Goal: Task Accomplishment & Management: Manage account settings

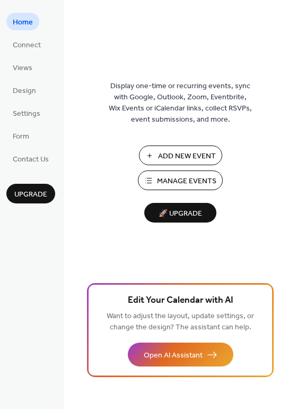
click at [181, 182] on span "Manage Events" at bounding box center [186, 181] width 59 height 11
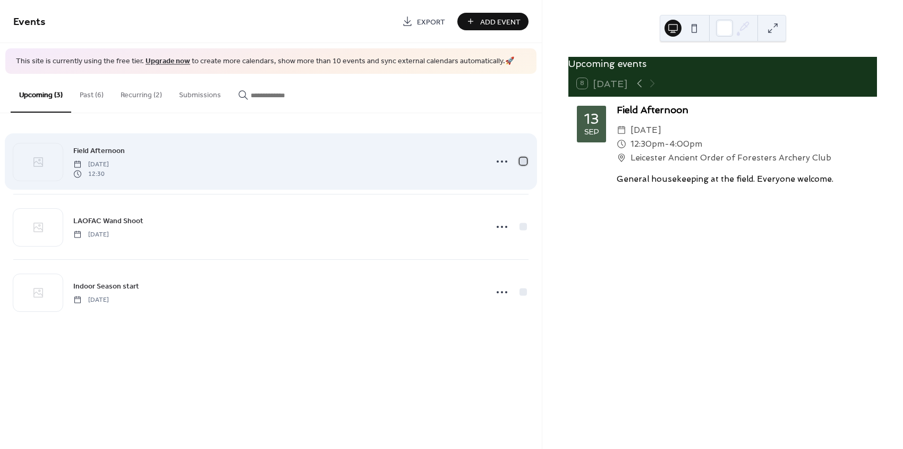
click at [525, 161] on div at bounding box center [522, 160] width 7 height 7
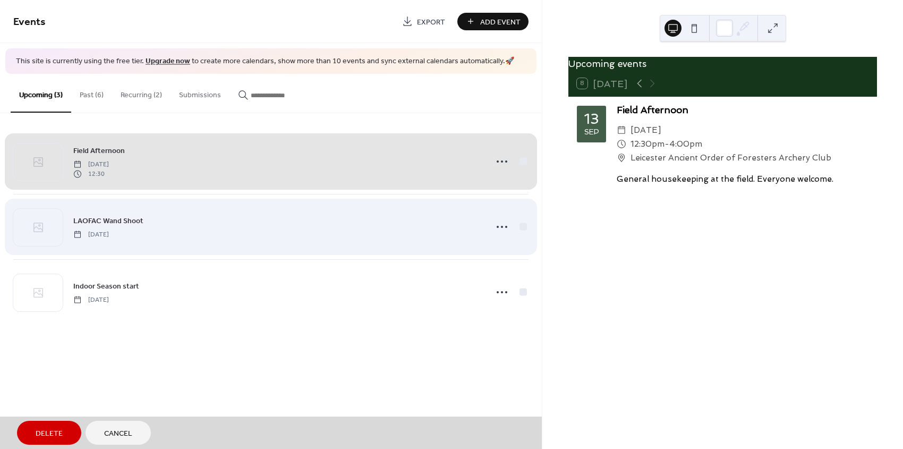
click at [525, 225] on span "LAOFAC Wand Shoot Sunday, September 14, 2025" at bounding box center [270, 226] width 515 height 65
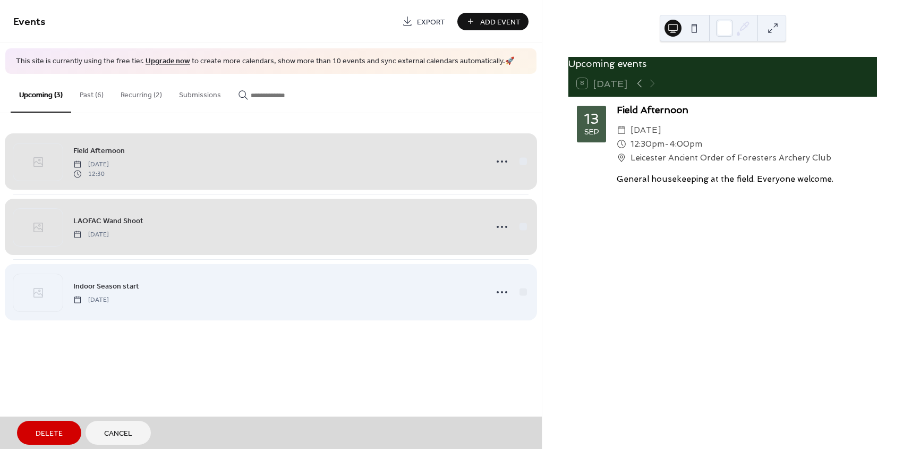
click at [524, 291] on span "Indoor Season start Wednesday, October 1, 2025" at bounding box center [270, 292] width 515 height 65
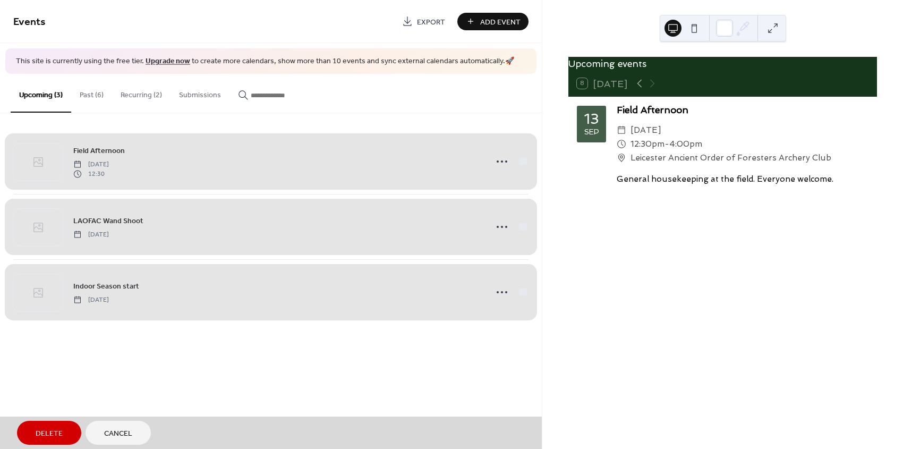
click at [526, 161] on span "Field Afternoon Saturday, September 13, 2025 12:30" at bounding box center [270, 161] width 515 height 65
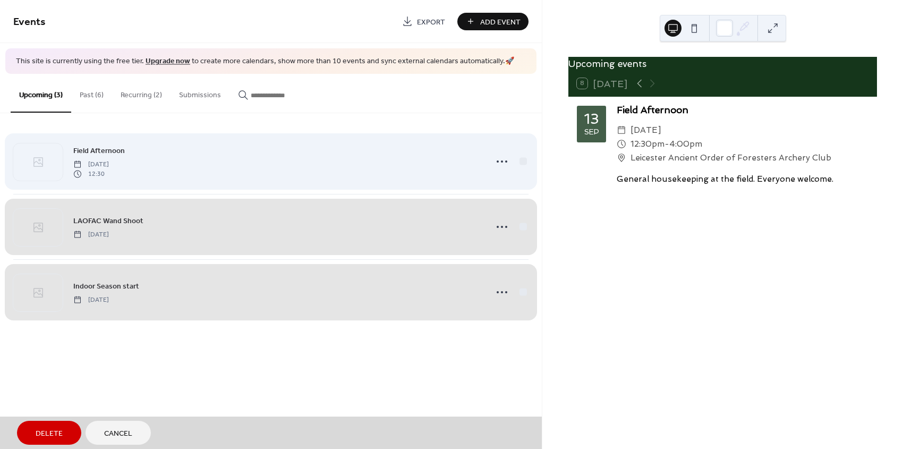
click at [502, 161] on span "Field Afternoon Saturday, September 13, 2025 12:30" at bounding box center [270, 161] width 515 height 65
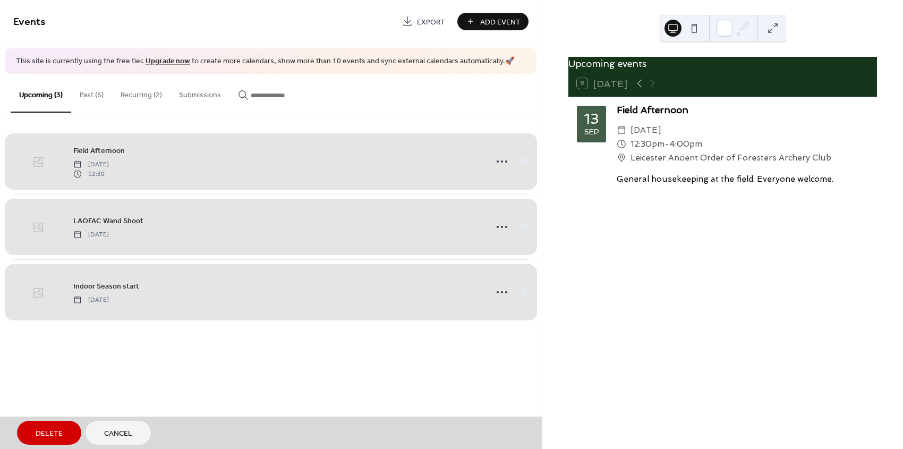
click at [501, 161] on span "Field Afternoon Saturday, September 13, 2025 12:30" at bounding box center [270, 161] width 515 height 65
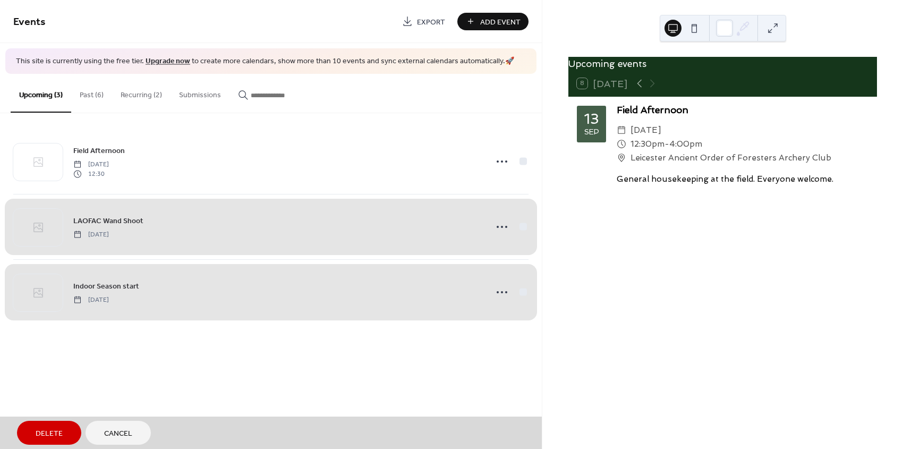
click at [504, 226] on span "LAOFAC Wand Shoot Sunday, September 14, 2025" at bounding box center [270, 226] width 515 height 65
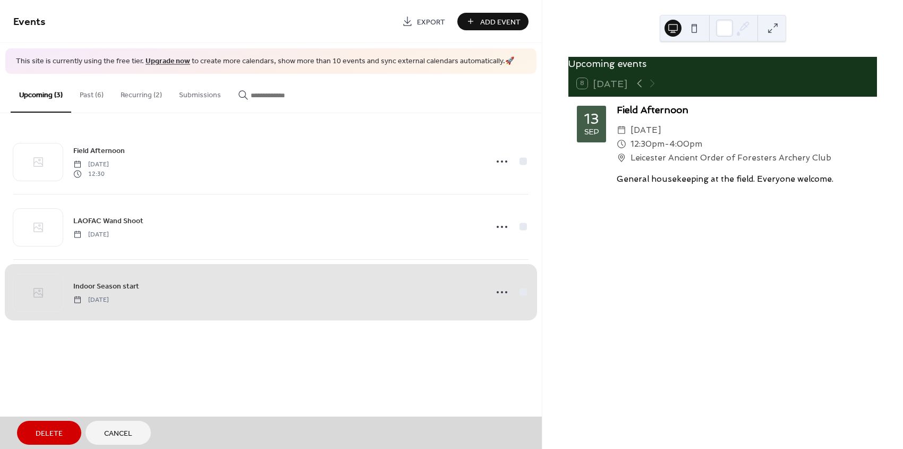
click at [504, 291] on span "Indoor Season start Wednesday, October 1, 2025" at bounding box center [270, 292] width 515 height 65
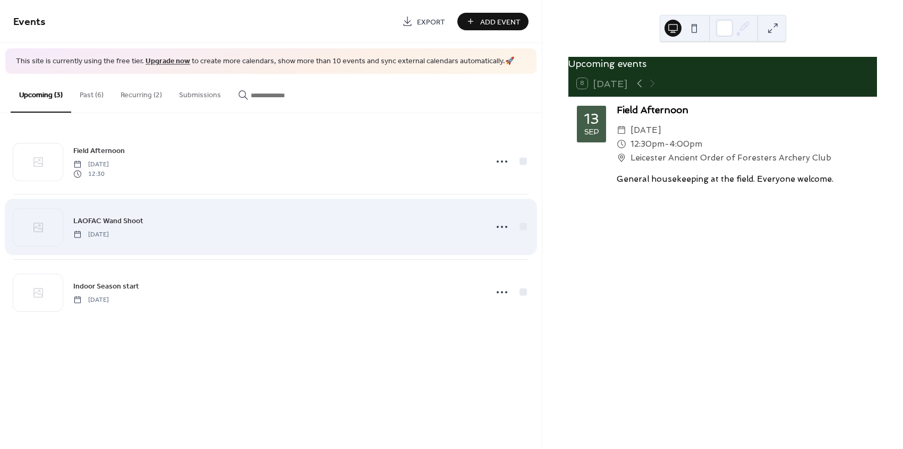
click at [170, 226] on div "LAOFAC Wand Shoot Sunday, September 14, 2025" at bounding box center [276, 227] width 407 height 24
click at [52, 223] on div at bounding box center [37, 227] width 49 height 37
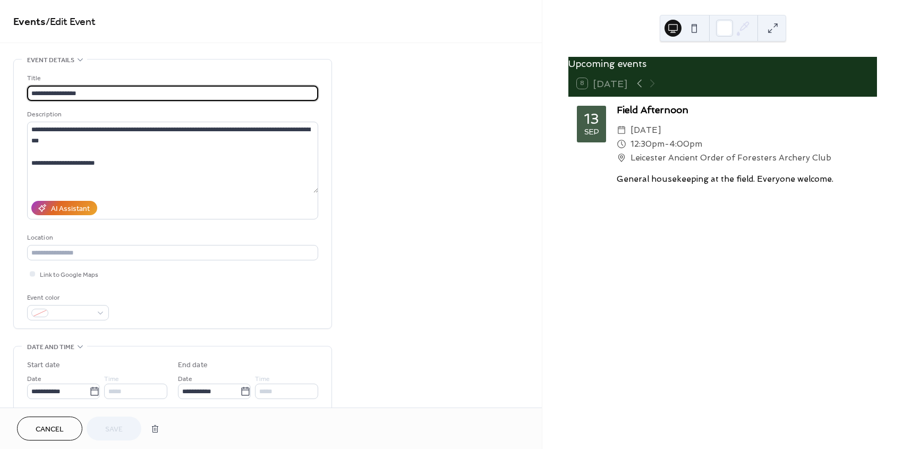
click at [609, 89] on div "8 Today" at bounding box center [602, 83] width 50 height 11
click at [652, 90] on div at bounding box center [645, 83] width 25 height 13
click at [94, 394] on icon at bounding box center [94, 391] width 11 height 11
click at [89, 394] on input "**********" at bounding box center [58, 390] width 62 height 15
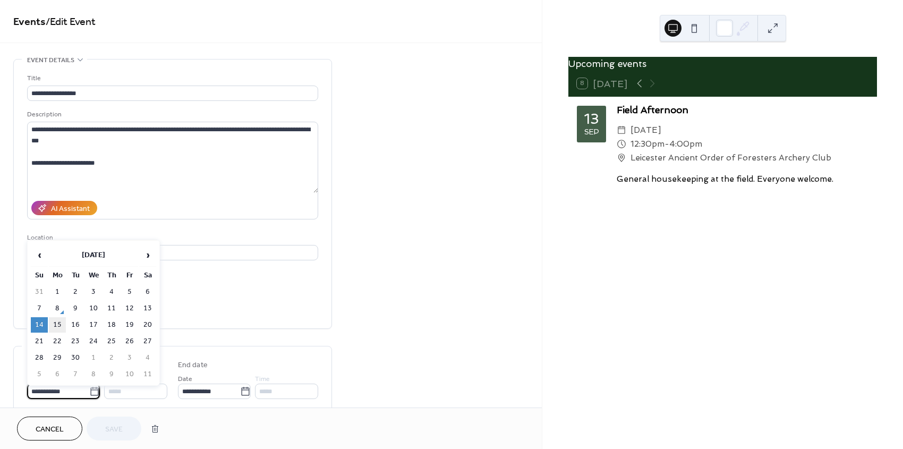
click at [54, 323] on td "15" at bounding box center [57, 324] width 17 height 15
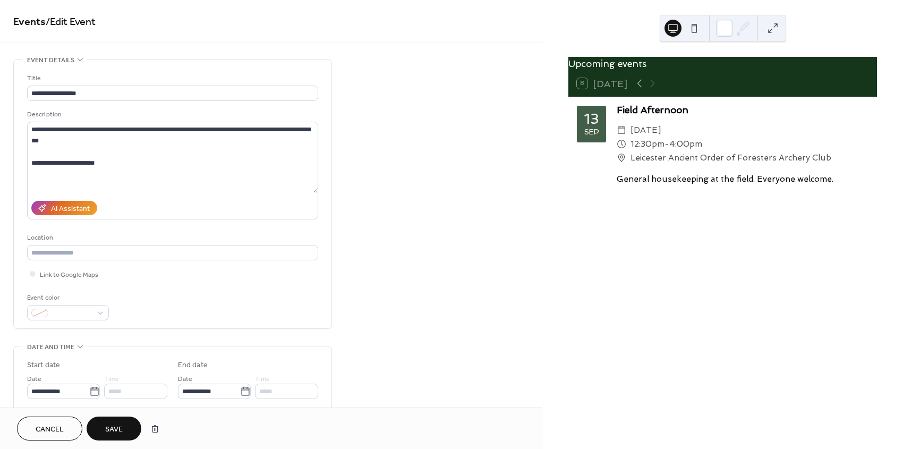
type input "**********"
click at [90, 393] on icon at bounding box center [94, 391] width 8 height 8
click at [89, 393] on input "**********" at bounding box center [58, 390] width 62 height 15
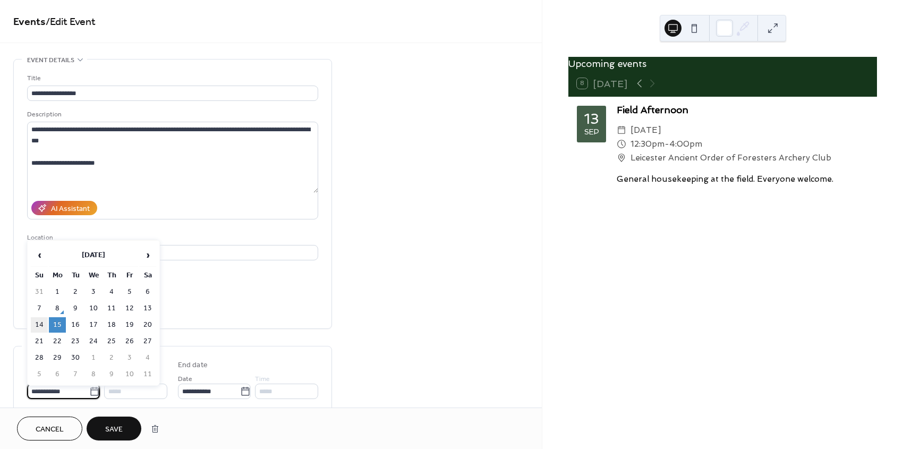
click at [39, 322] on td "14" at bounding box center [39, 324] width 17 height 15
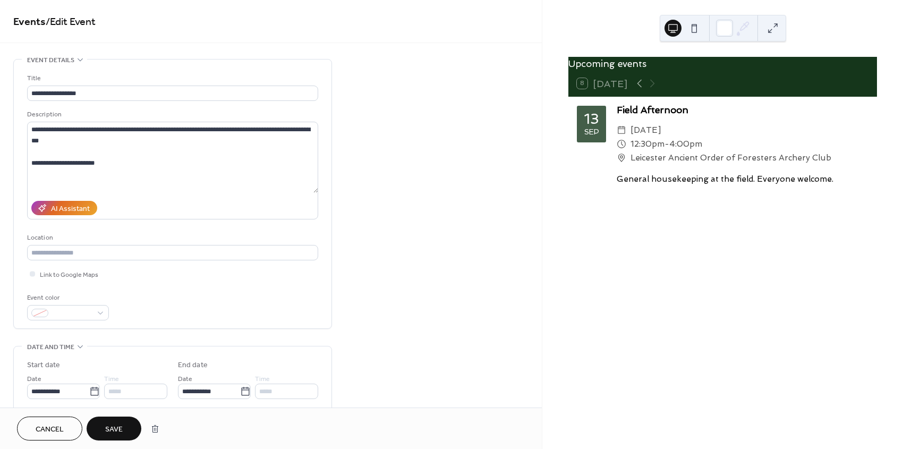
type input "**********"
click at [123, 426] on span "Save" at bounding box center [114, 429] width 18 height 11
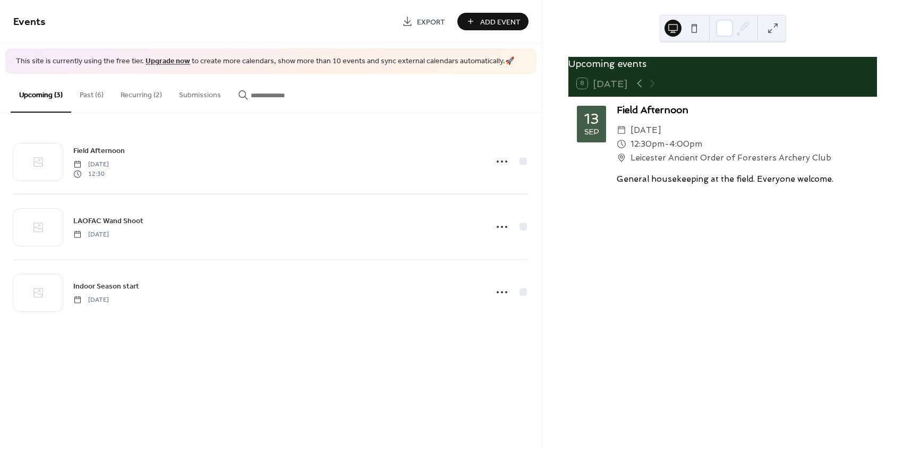
click at [91, 95] on button "Past (6)" at bounding box center [91, 93] width 41 height 38
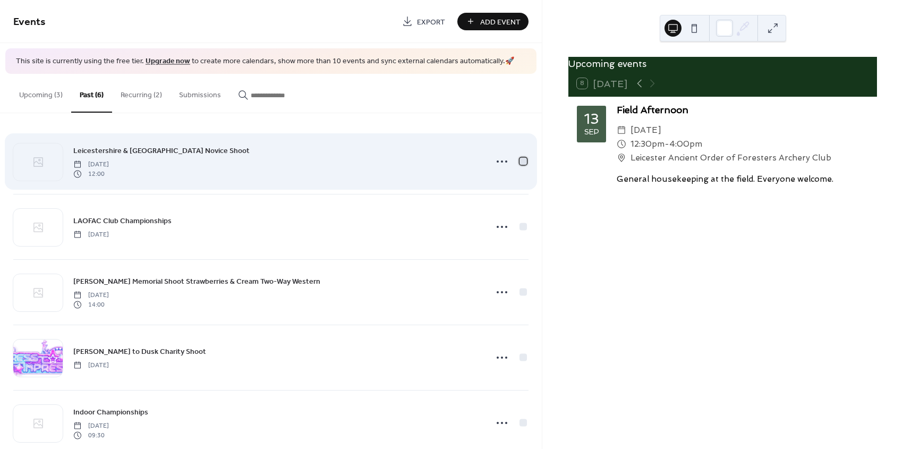
click at [519, 160] on div at bounding box center [522, 160] width 7 height 7
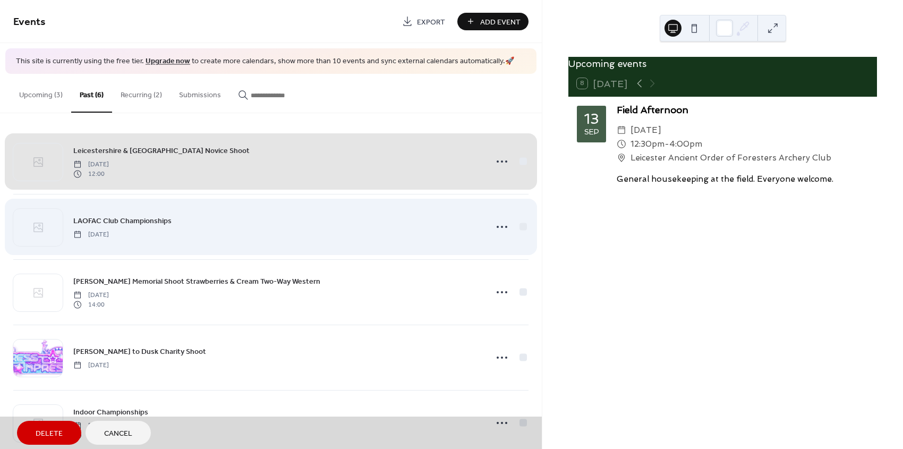
click at [521, 224] on span "LAOFAC Club Championships Monday, August 25, 2025" at bounding box center [270, 226] width 515 height 65
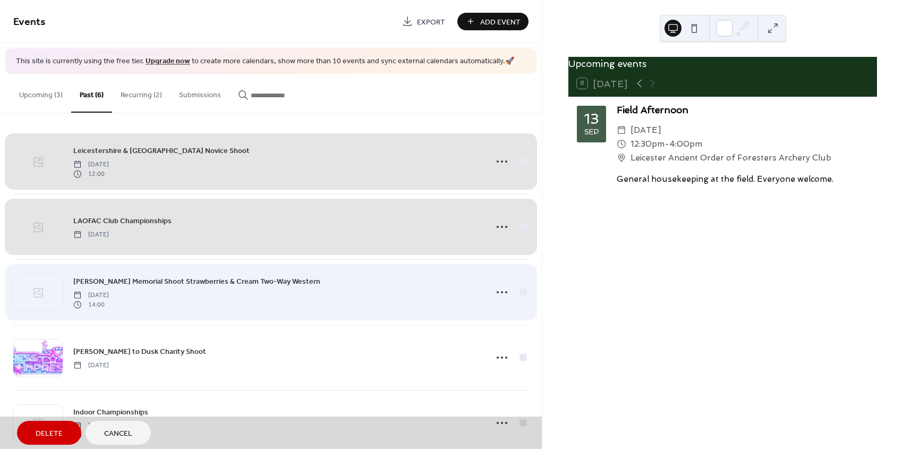
click at [521, 293] on span "John Morris Memorial Shoot Strawberries & Cream Two-Way Western Sunday, July 6,…" at bounding box center [270, 292] width 515 height 65
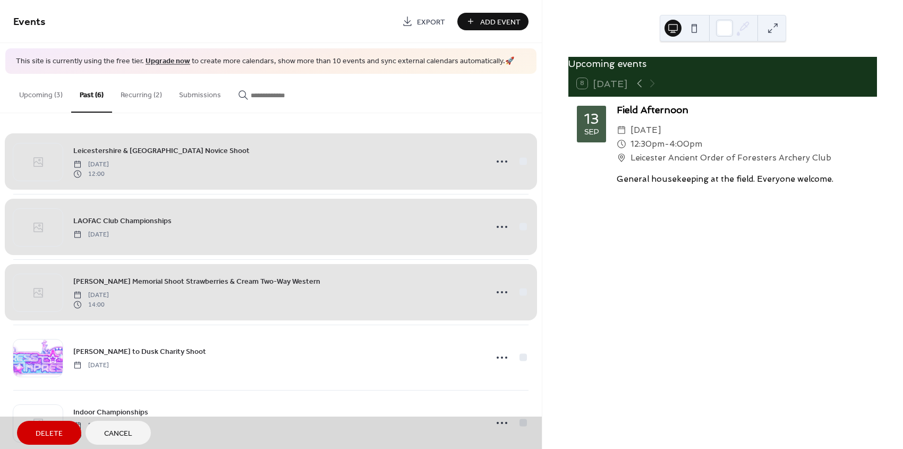
scroll to position [87, 0]
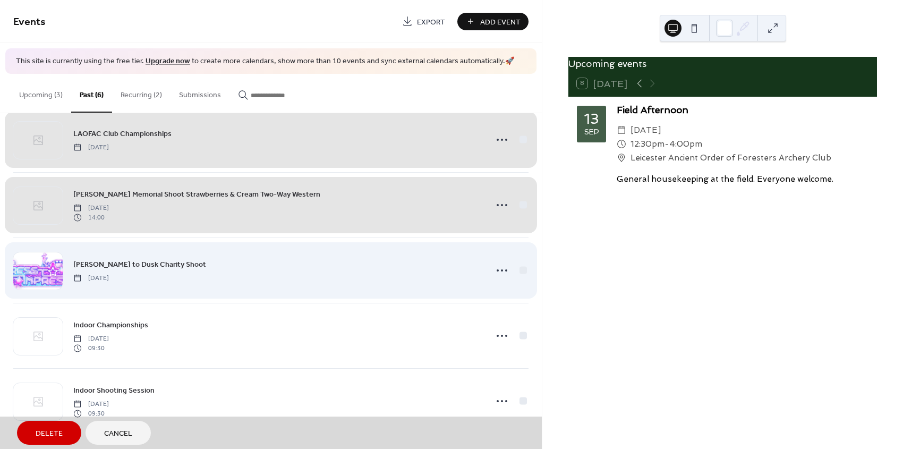
click at [519, 271] on span "Dawn to Dusk Charity Shoot Saturday, June 21, 2025" at bounding box center [270, 270] width 515 height 65
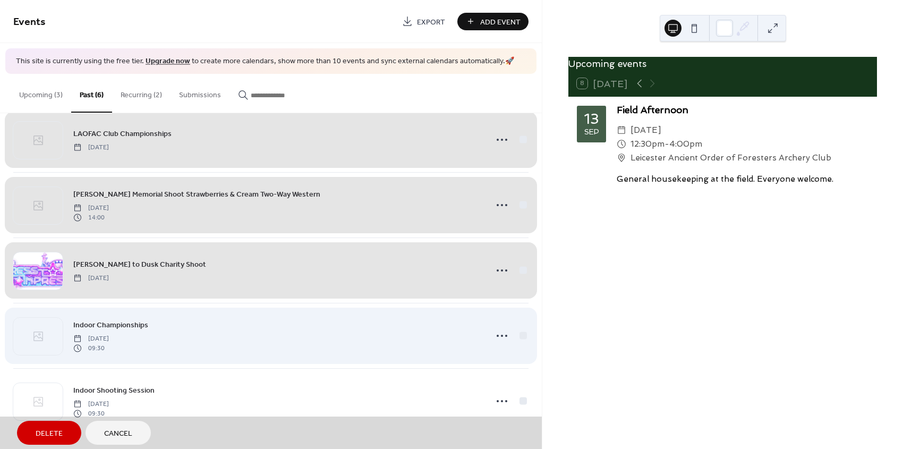
click at [521, 337] on span "Indoor Championships Saturday, March 22, 2025 09:30" at bounding box center [270, 335] width 515 height 65
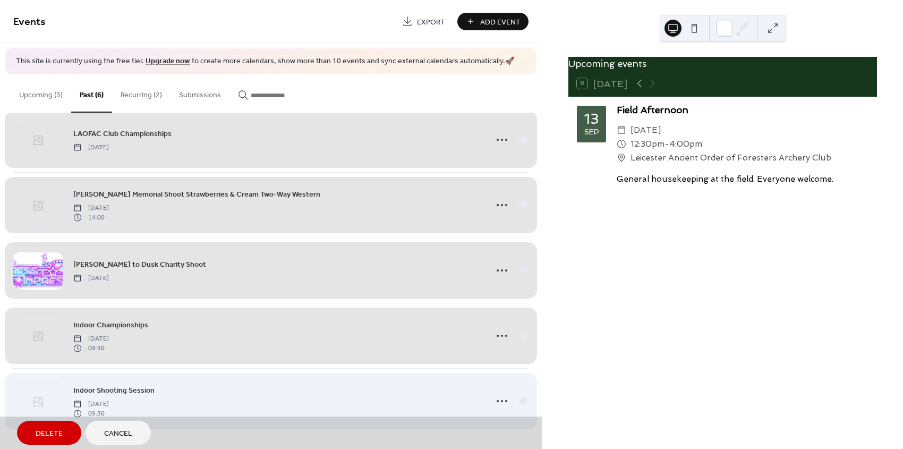
drag, startPoint x: 519, startPoint y: 400, endPoint x: 500, endPoint y: 390, distance: 21.9
click at [519, 400] on span "Indoor Shooting Session Saturday, March 15, 2025 09:30" at bounding box center [270, 401] width 515 height 65
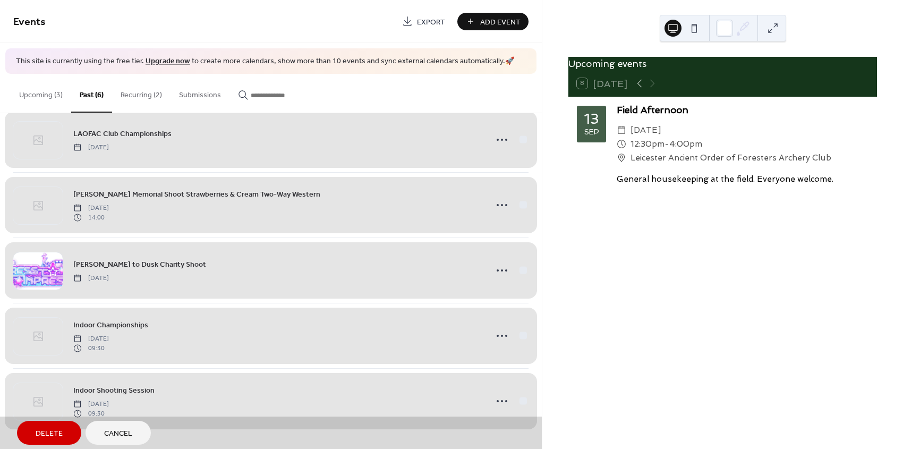
click at [56, 430] on span "Delete" at bounding box center [49, 433] width 27 height 11
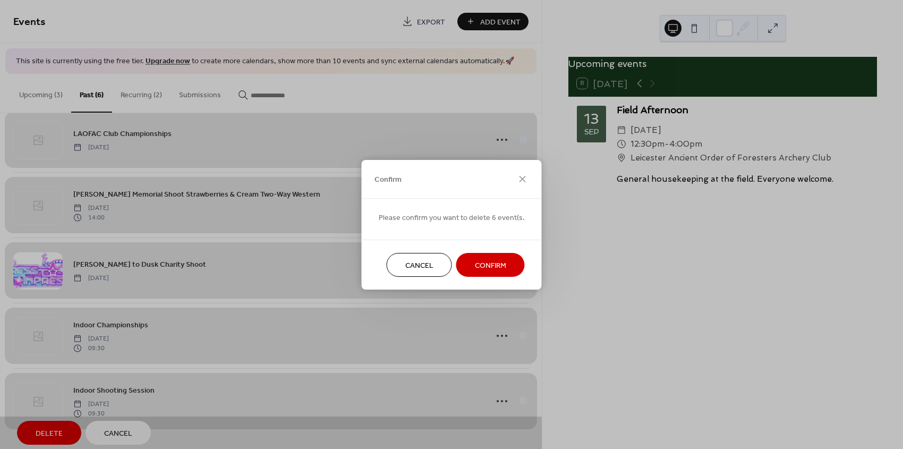
click at [476, 263] on span "Confirm" at bounding box center [490, 265] width 31 height 11
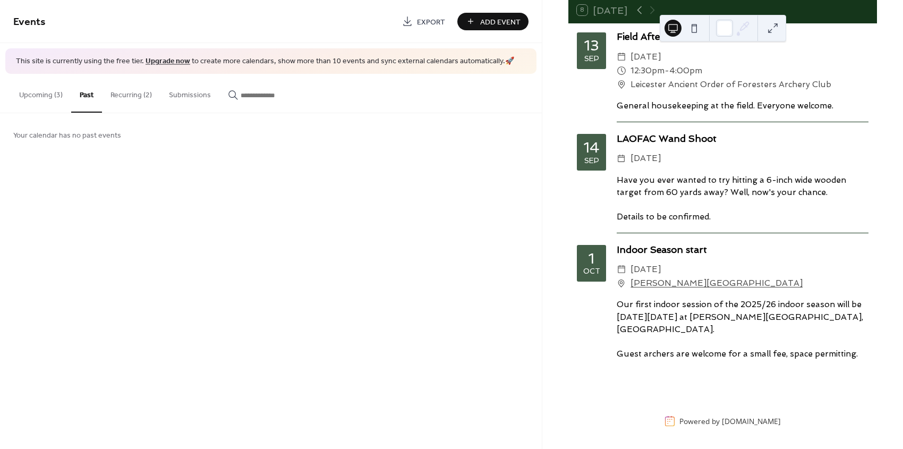
scroll to position [73, 0]
click at [599, 267] on div "1 Oct" at bounding box center [591, 263] width 29 height 37
click at [39, 93] on button "Upcoming (3)" at bounding box center [41, 93] width 61 height 38
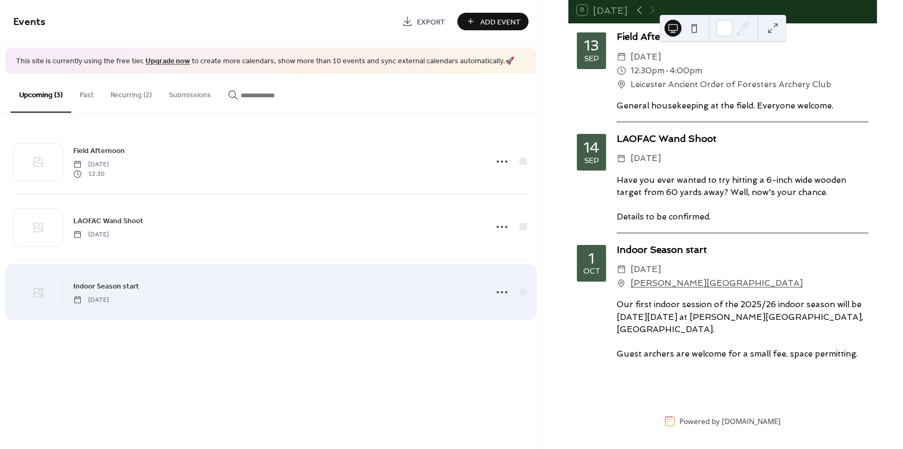
click at [491, 292] on div "Indoor Season start Wednesday, October 1, 2025" at bounding box center [270, 292] width 515 height 65
click at [501, 291] on icon at bounding box center [501, 292] width 17 height 17
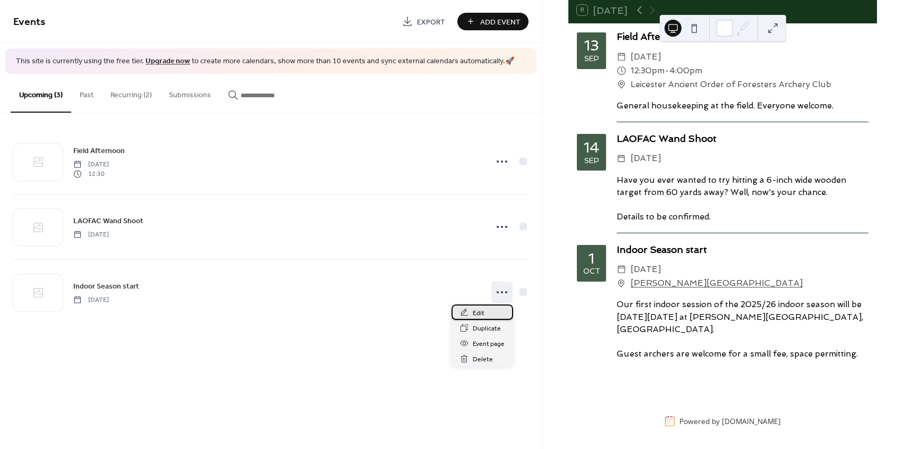
click at [495, 315] on div "Edit" at bounding box center [482, 311] width 62 height 15
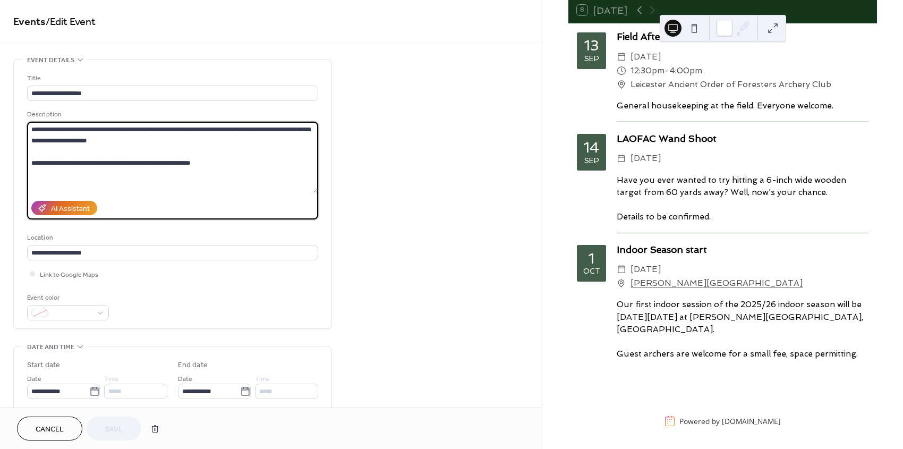
click at [31, 163] on textarea "**********" at bounding box center [172, 157] width 291 height 71
click at [130, 187] on textarea "**********" at bounding box center [172, 157] width 291 height 71
type textarea "**********"
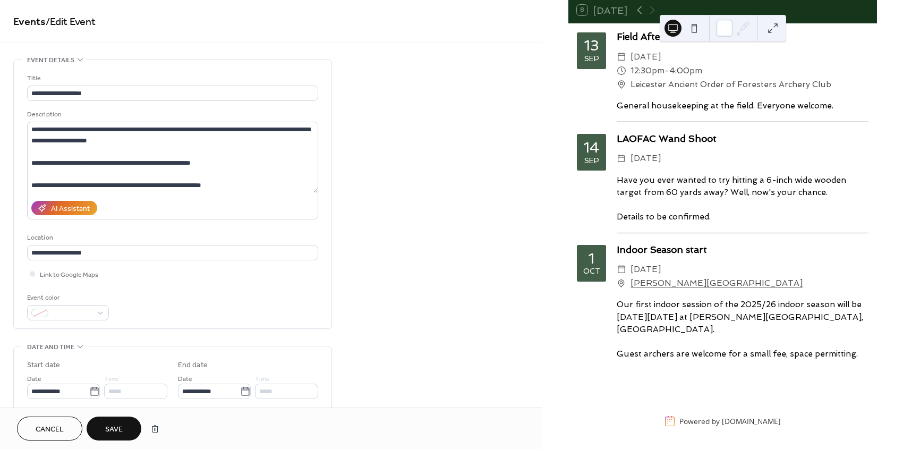
click at [135, 426] on button "Save" at bounding box center [114, 428] width 55 height 24
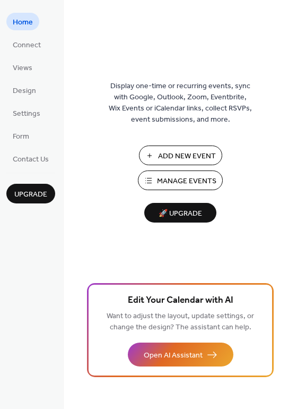
click at [175, 177] on span "Manage Events" at bounding box center [186, 181] width 59 height 11
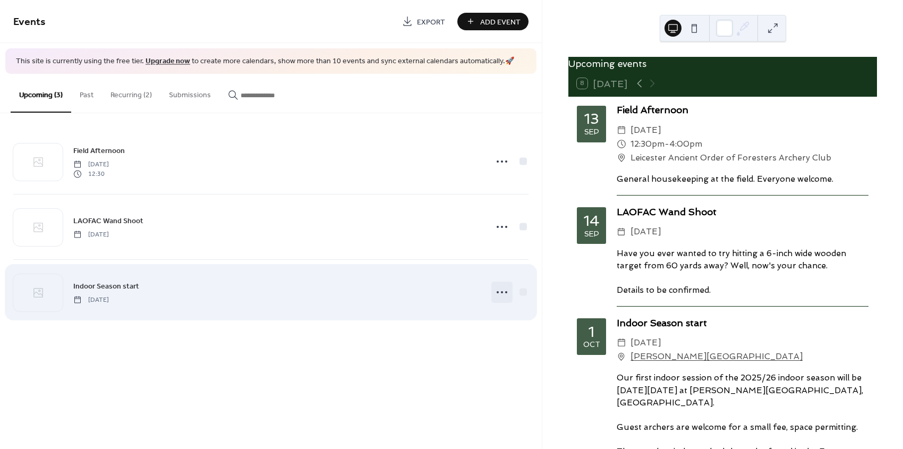
click at [502, 291] on circle at bounding box center [502, 292] width 2 height 2
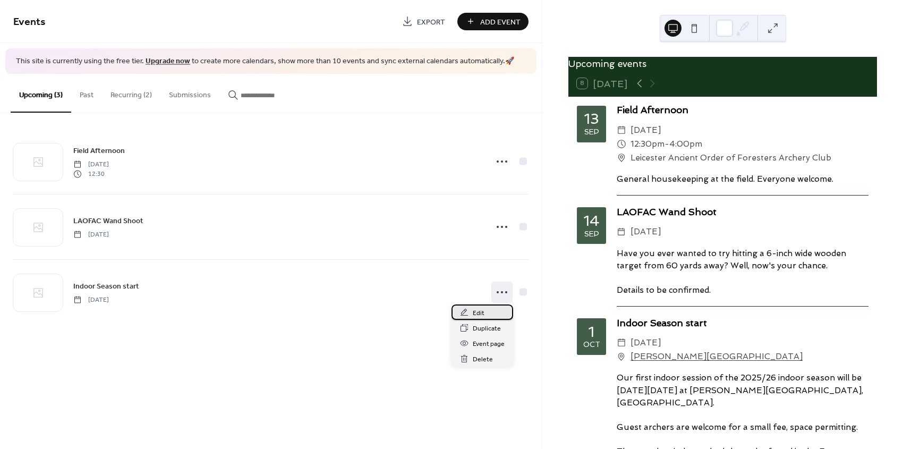
click at [486, 313] on div "Edit" at bounding box center [482, 311] width 62 height 15
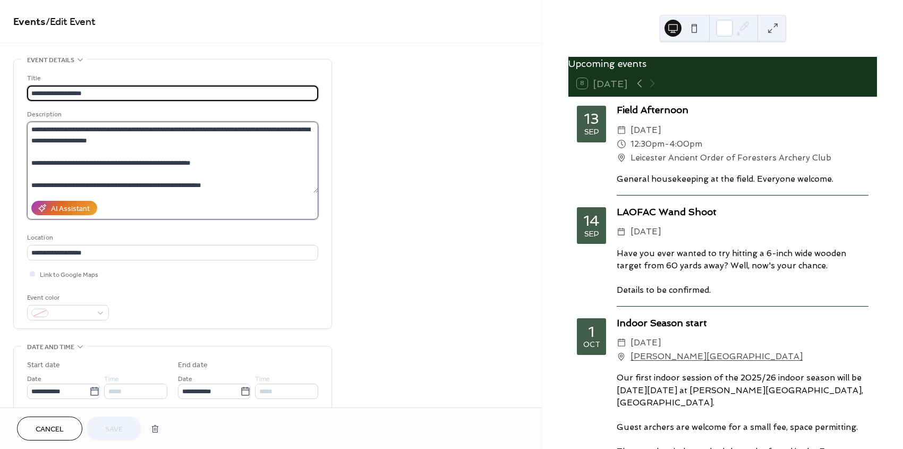
click at [215, 186] on textarea "**********" at bounding box center [172, 157] width 291 height 71
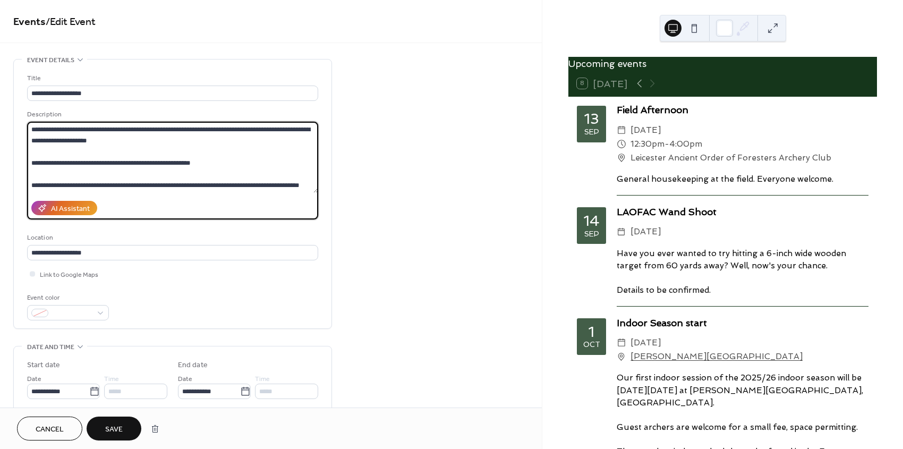
scroll to position [10, 0]
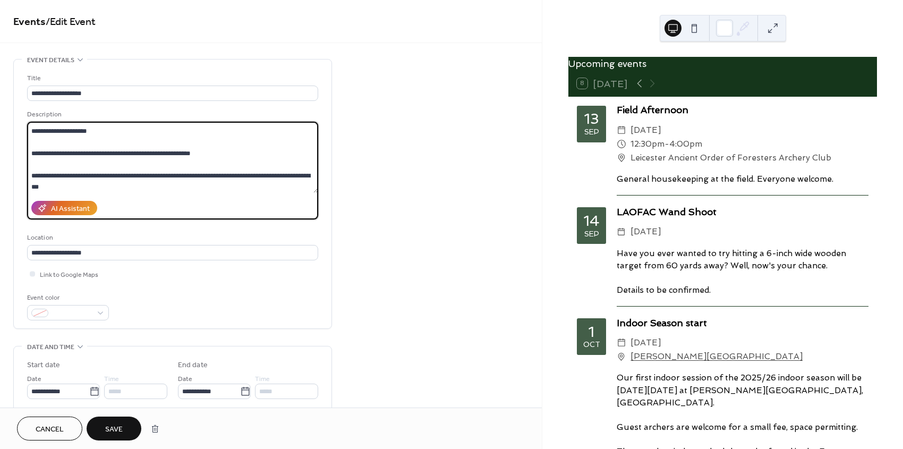
type textarea "**********"
click at [118, 428] on span "Save" at bounding box center [114, 429] width 18 height 11
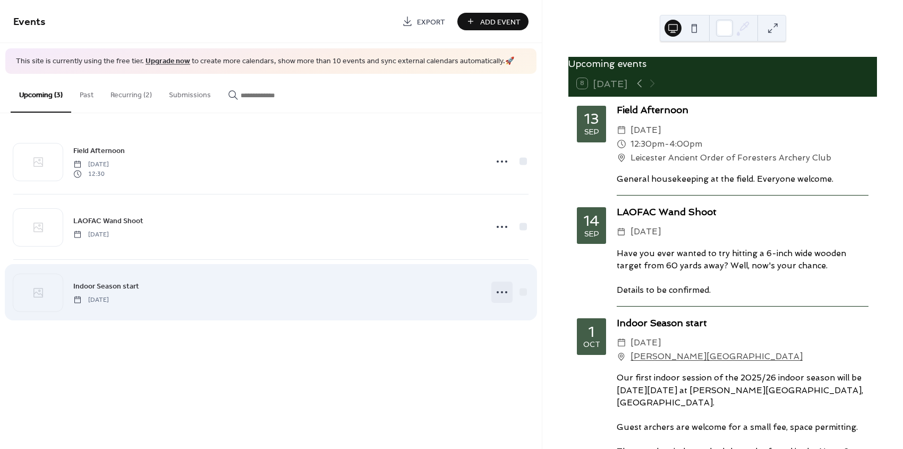
click at [502, 292] on circle at bounding box center [502, 292] width 2 height 2
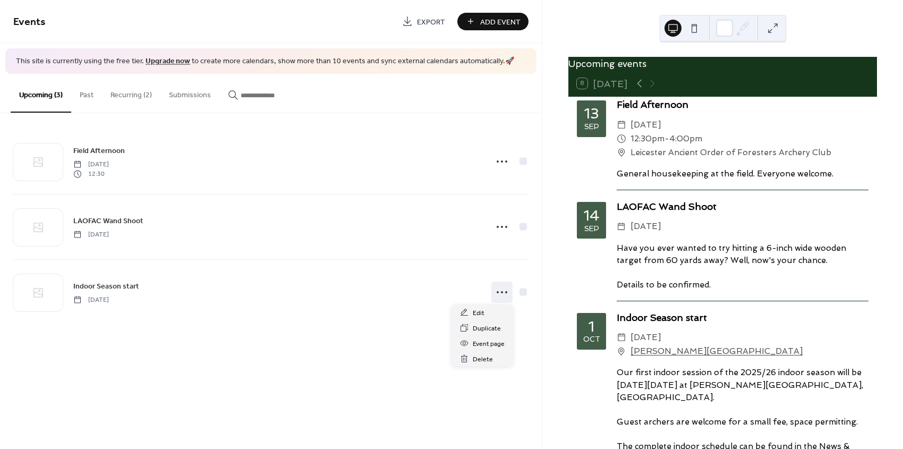
scroll to position [10, 0]
click at [478, 311] on span "Edit" at bounding box center [479, 313] width 12 height 11
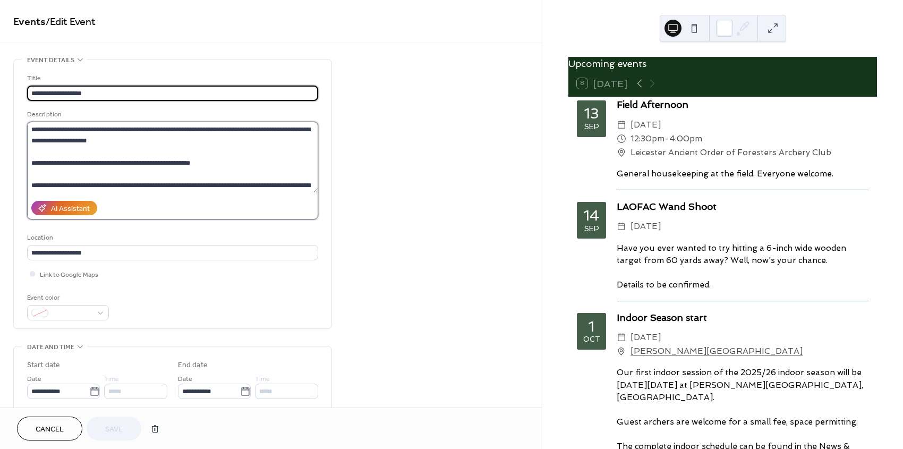
click at [304, 185] on textarea "**********" at bounding box center [172, 157] width 291 height 71
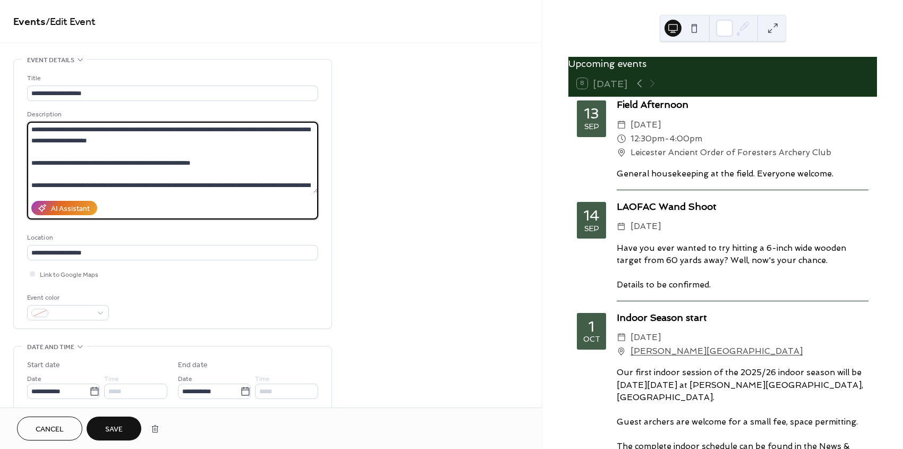
scroll to position [10, 0]
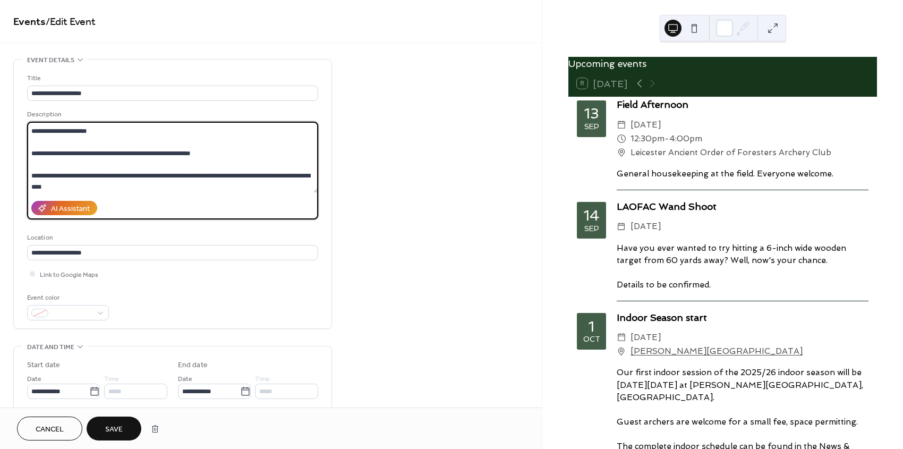
type textarea "**********"
click at [121, 425] on span "Save" at bounding box center [114, 429] width 18 height 11
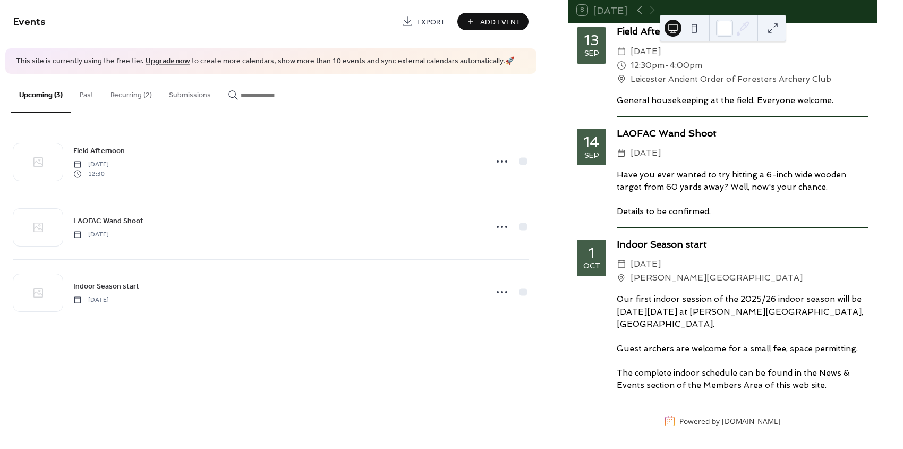
scroll to position [73, 0]
